Goal: Information Seeking & Learning: Learn about a topic

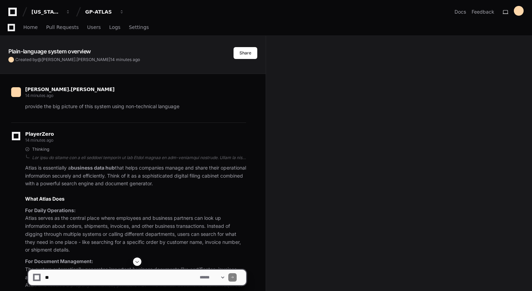
scroll to position [35, 0]
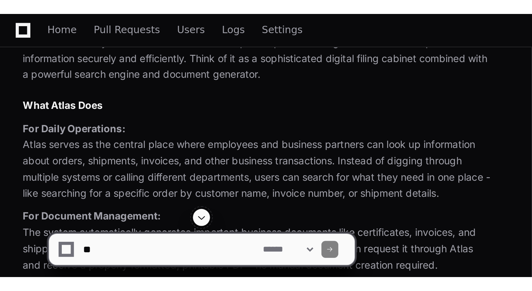
scroll to position [154, 0]
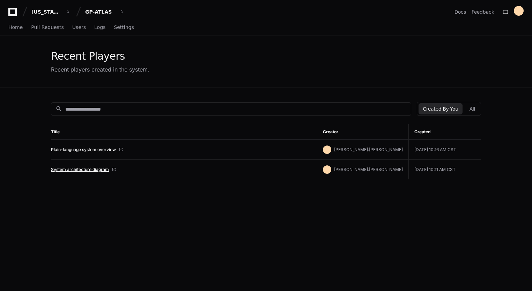
click at [90, 169] on link "System architecture diagram" at bounding box center [80, 170] width 58 height 6
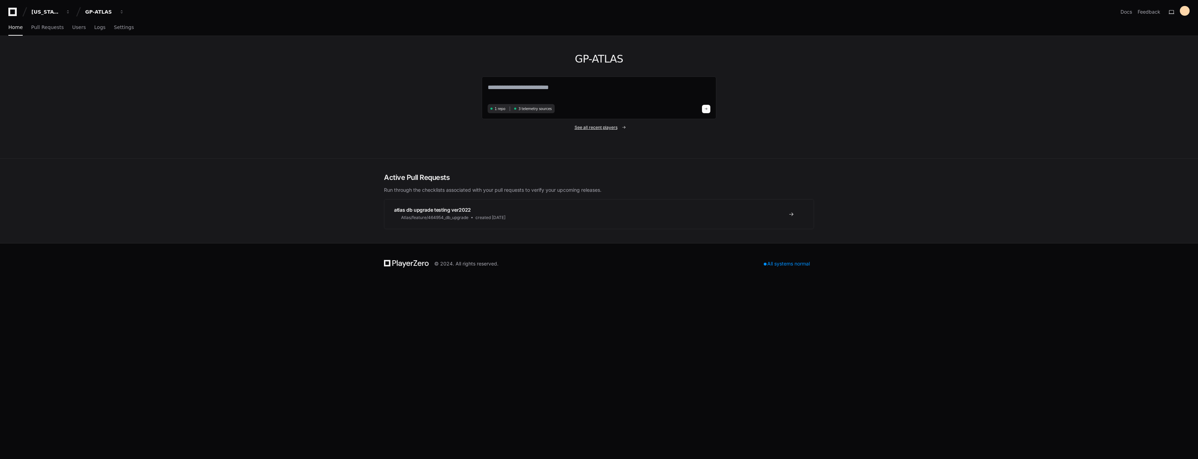
click at [532, 130] on span "See all recent players" at bounding box center [596, 128] width 43 height 6
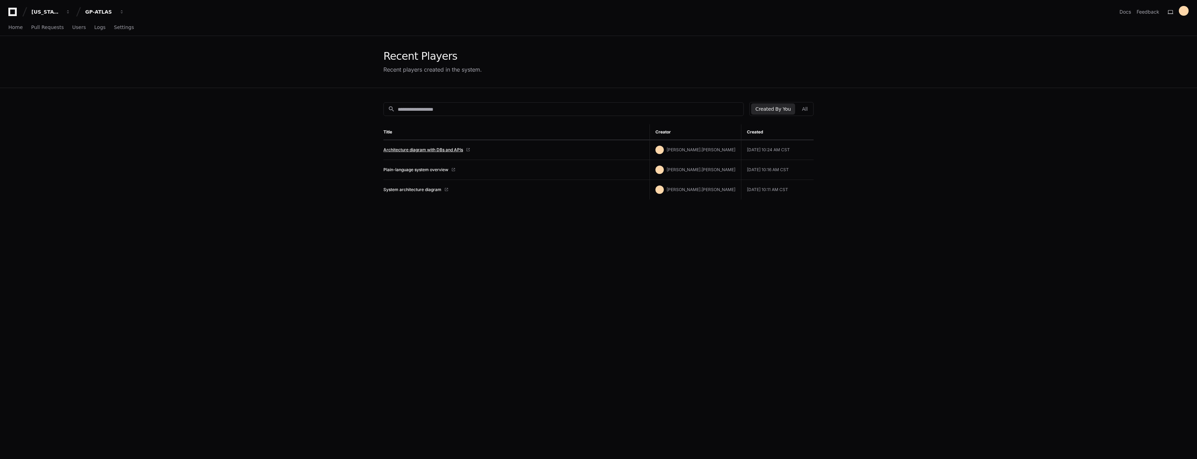
click at [404, 149] on link "Architecture diagram with DBs and APIs" at bounding box center [423, 150] width 80 height 6
click at [14, 29] on span "Home" at bounding box center [15, 27] width 14 height 4
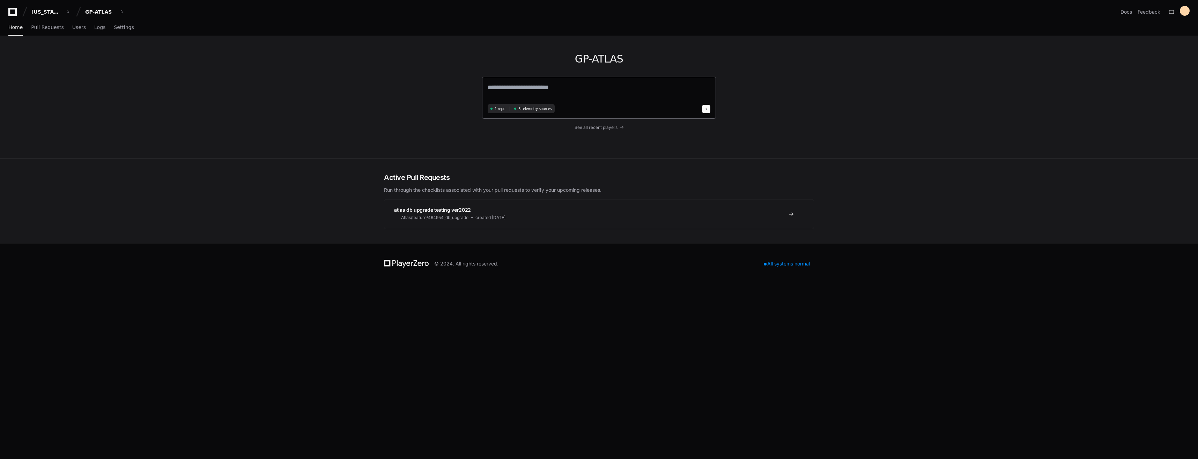
click at [532, 88] on textarea at bounding box center [599, 92] width 223 height 20
click at [532, 129] on span "See all recent players" at bounding box center [596, 128] width 43 height 6
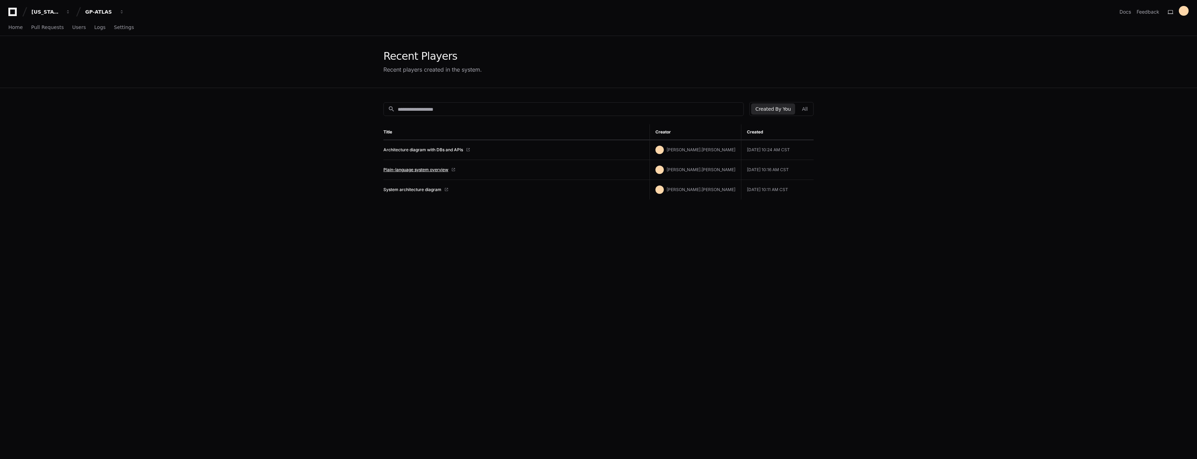
click at [414, 169] on link "Plain-language system overview" at bounding box center [415, 170] width 65 height 6
click at [415, 150] on link "Architecture diagram with DBs and APIs" at bounding box center [423, 150] width 80 height 6
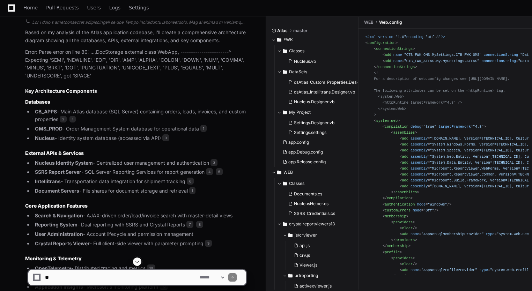
scroll to position [594, 0]
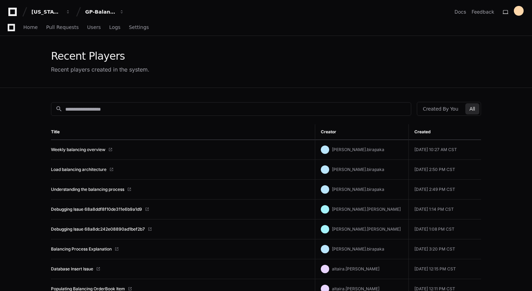
scroll to position [70, 0]
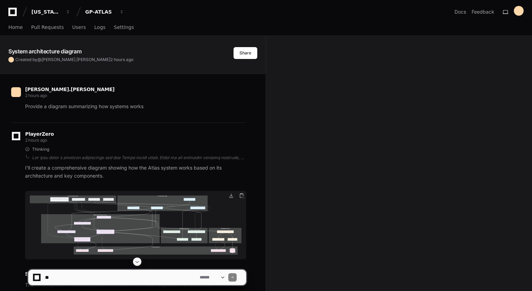
click at [120, 226] on img at bounding box center [135, 225] width 221 height 68
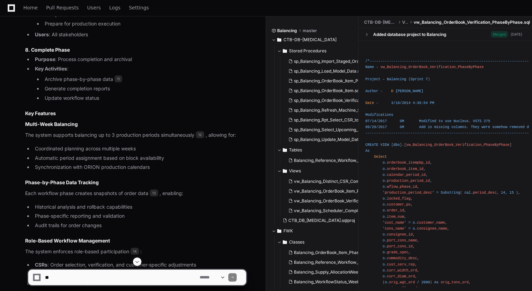
scroll to position [967, 0]
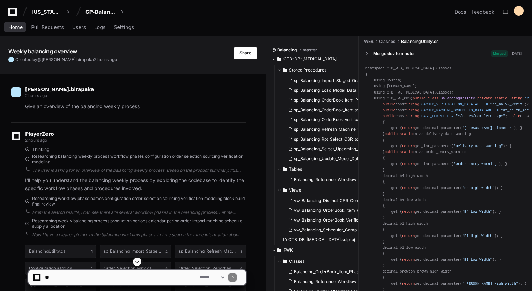
click at [16, 27] on span "Home" at bounding box center [15, 27] width 14 height 4
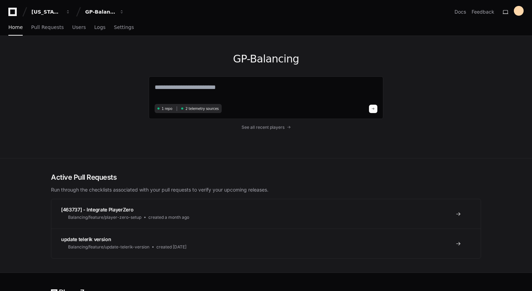
click at [212, 140] on div "GP-Balancing 1 repo 2 telemetry sources See all recent players" at bounding box center [266, 97] width 235 height 122
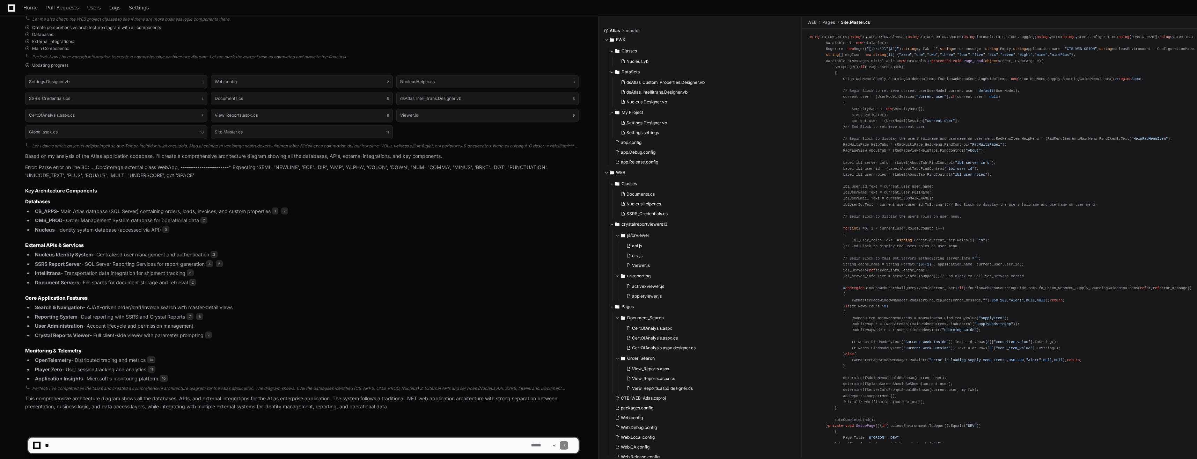
scroll to position [400, 0]
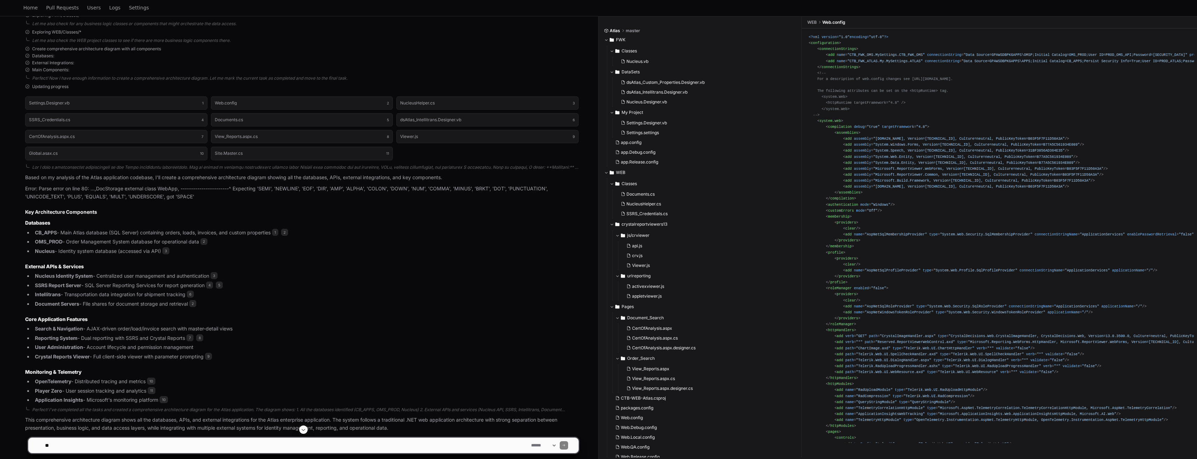
scroll to position [400, 0]
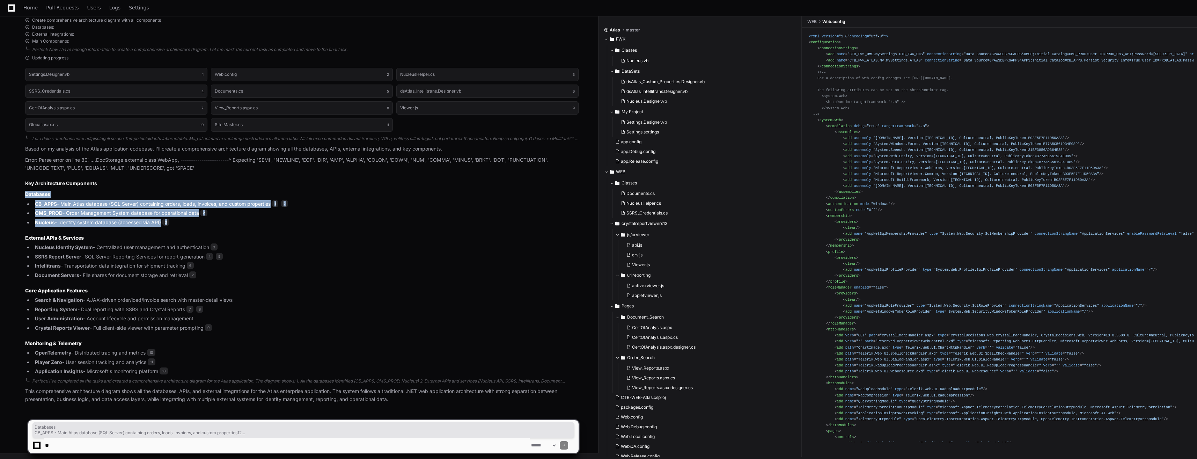
drag, startPoint x: 22, startPoint y: 195, endPoint x: 178, endPoint y: 223, distance: 159.0
click at [178, 223] on div "Updating progress Settings.Designer.vb 1 Web.config 2 NucleusHelper.cs 3 SSRS_C…" at bounding box center [294, 215] width 567 height 321
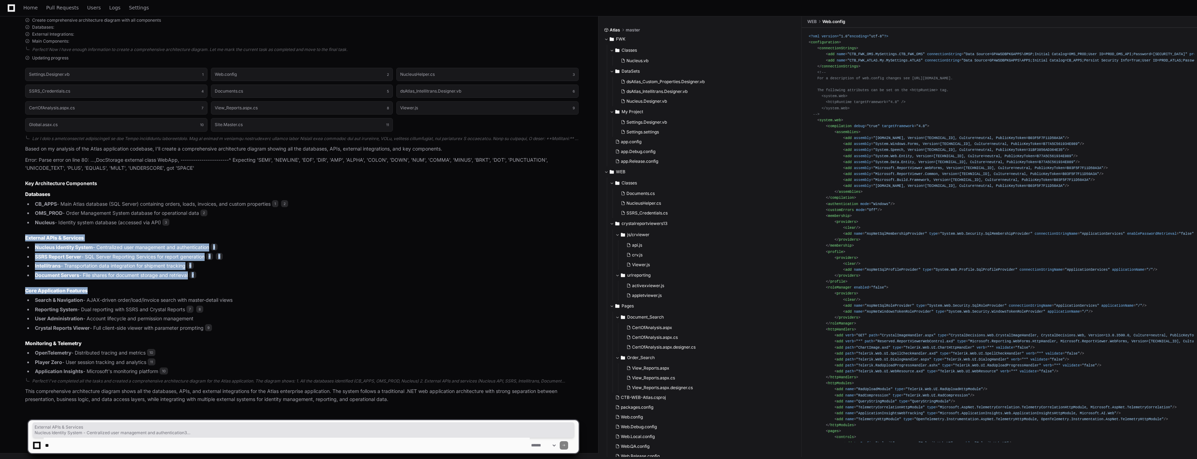
drag, startPoint x: 22, startPoint y: 234, endPoint x: 235, endPoint y: 284, distance: 218.7
click at [235, 284] on div "Updating progress Settings.Designer.vb 1 Web.config 2 NucleusHelper.cs 3 SSRS_C…" at bounding box center [294, 215] width 567 height 321
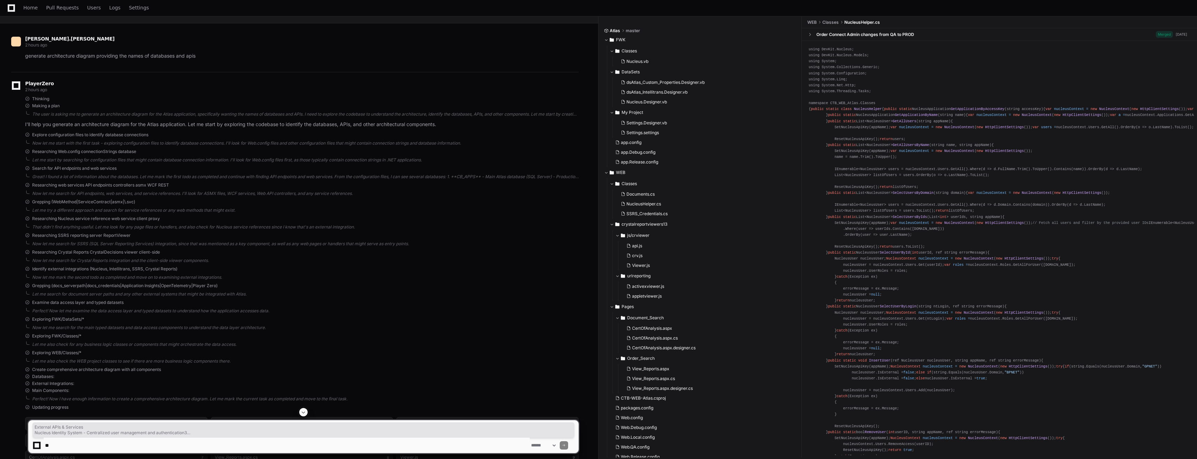
scroll to position [0, 0]
